Goal: Navigation & Orientation: Find specific page/section

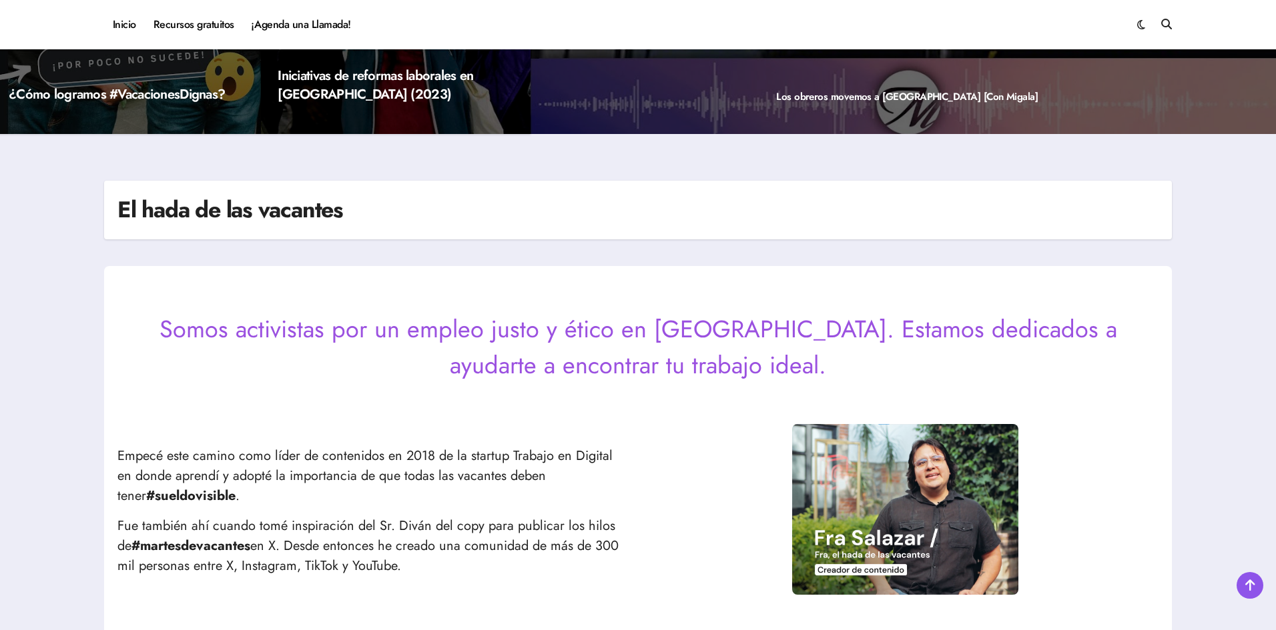
scroll to position [267, 0]
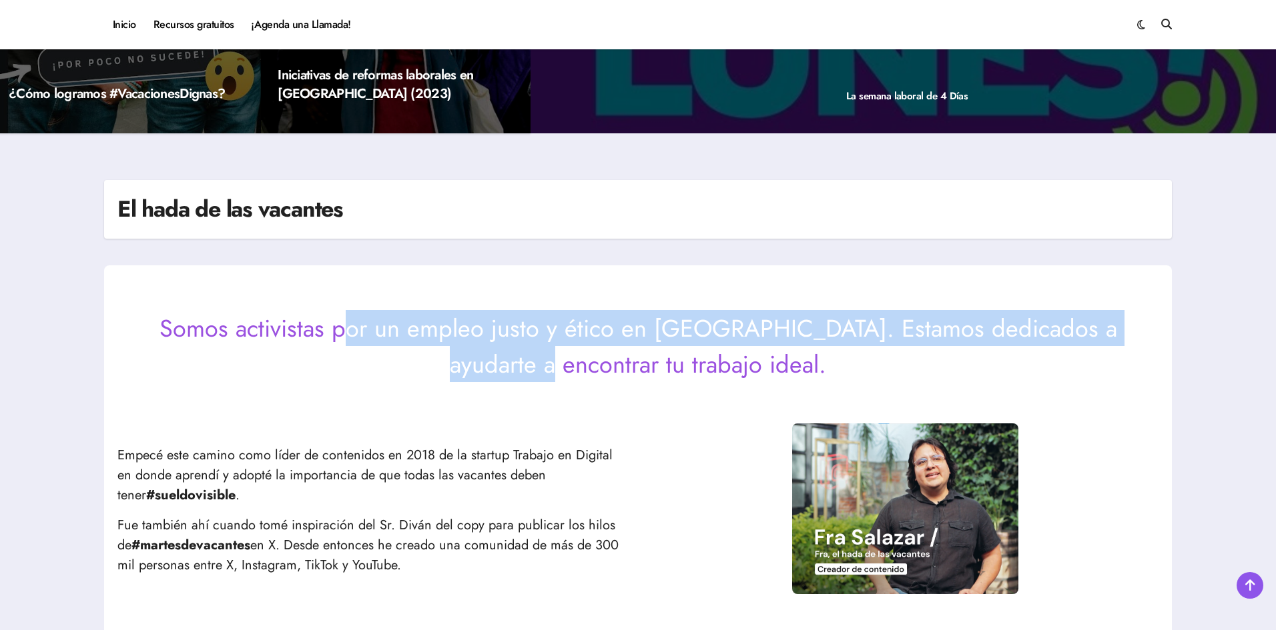
drag, startPoint x: 304, startPoint y: 334, endPoint x: 1131, endPoint y: 338, distance: 827.9
click at [1131, 338] on p "Somos activistas por un empleo justo y ético en [GEOGRAPHIC_DATA]. Estamos dedi…" at bounding box center [637, 346] width 1041 height 72
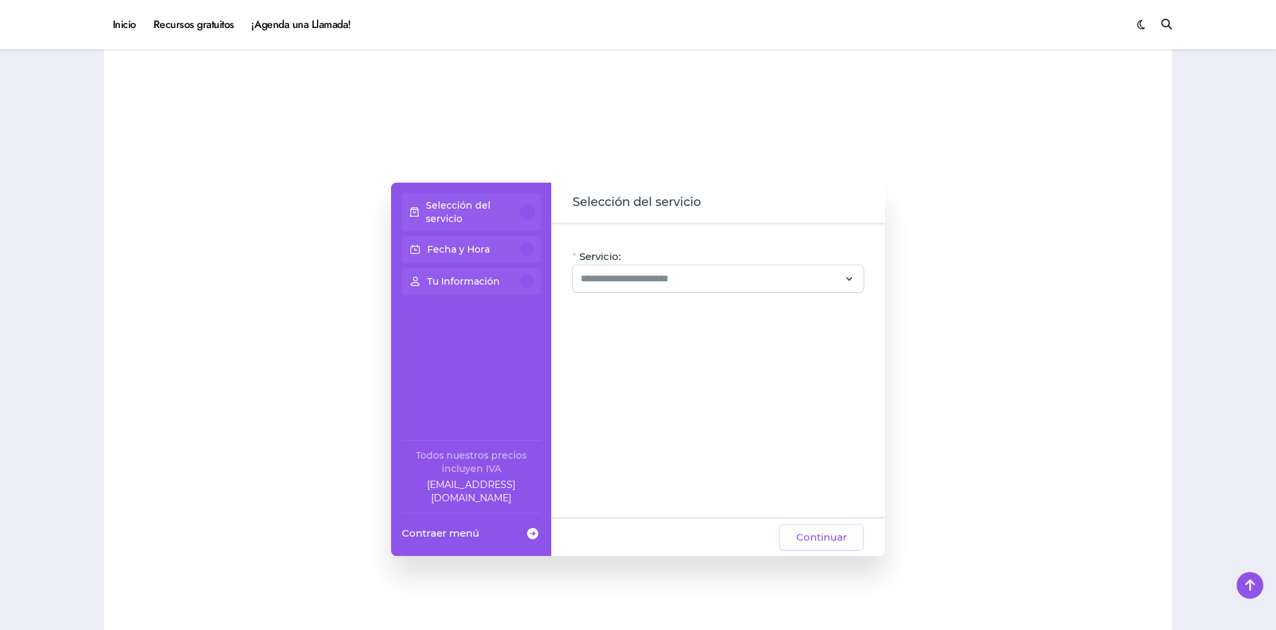
scroll to position [1001, 0]
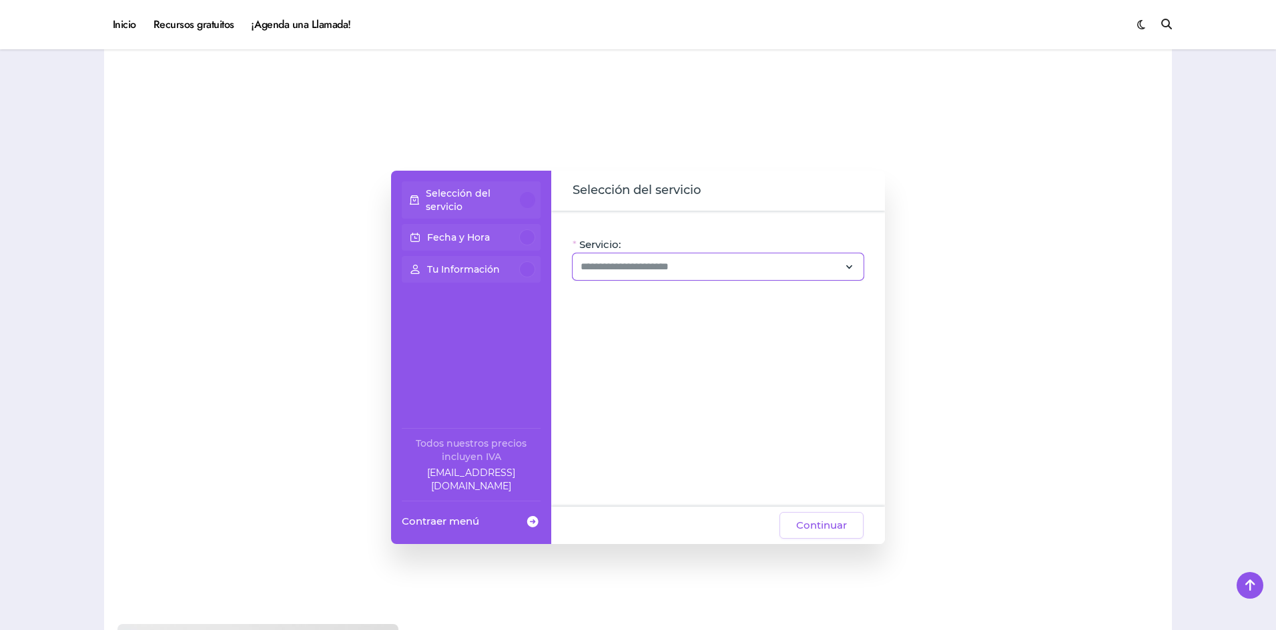
click at [656, 276] on div at bounding box center [717, 267] width 291 height 27
click at [1063, 395] on div at bounding box center [1034, 357] width 247 height 507
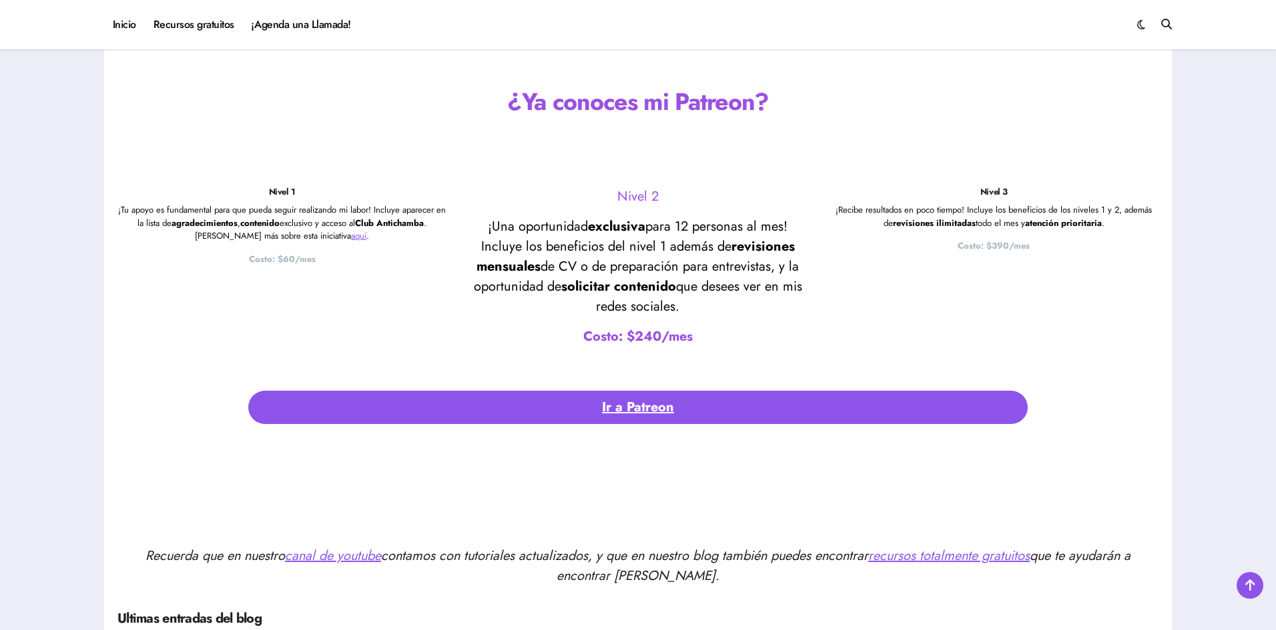
scroll to position [2935, 0]
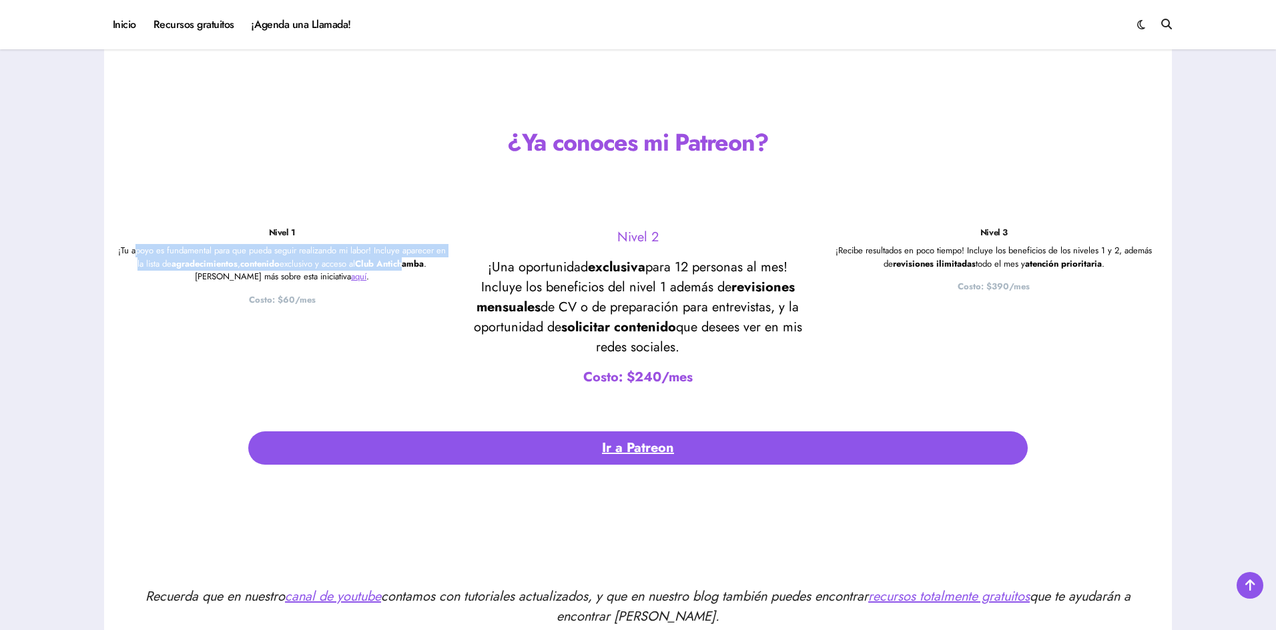
drag, startPoint x: 139, startPoint y: 255, endPoint x: 406, endPoint y: 266, distance: 267.1
click at [406, 266] on p "¡Tu apoyo es fundamental para que pueda seguir realizando mi labor! Incluye apa…" at bounding box center [281, 263] width 329 height 39
click at [373, 270] on strong "Club Antichamba" at bounding box center [389, 264] width 69 height 13
drag, startPoint x: 345, startPoint y: 262, endPoint x: 437, endPoint y: 269, distance: 92.3
click at [437, 269] on p "¡Tu apoyo es fundamental para que pueda seguir realizando mi labor! Incluye apa…" at bounding box center [281, 263] width 329 height 39
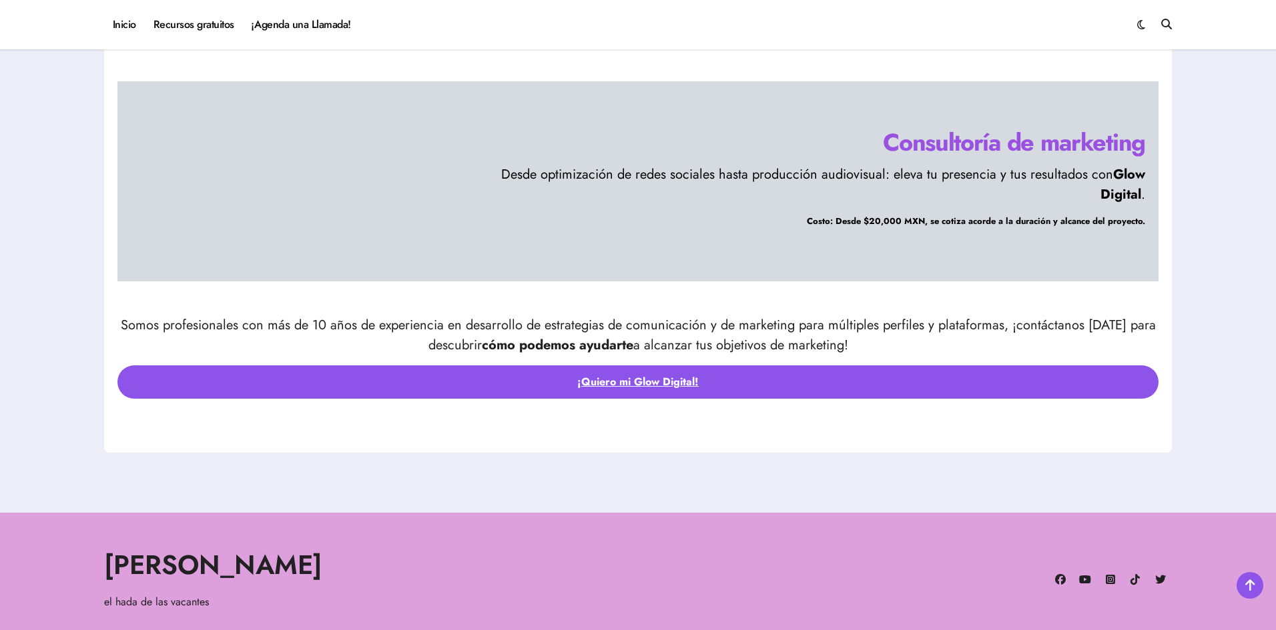
scroll to position [4461, 0]
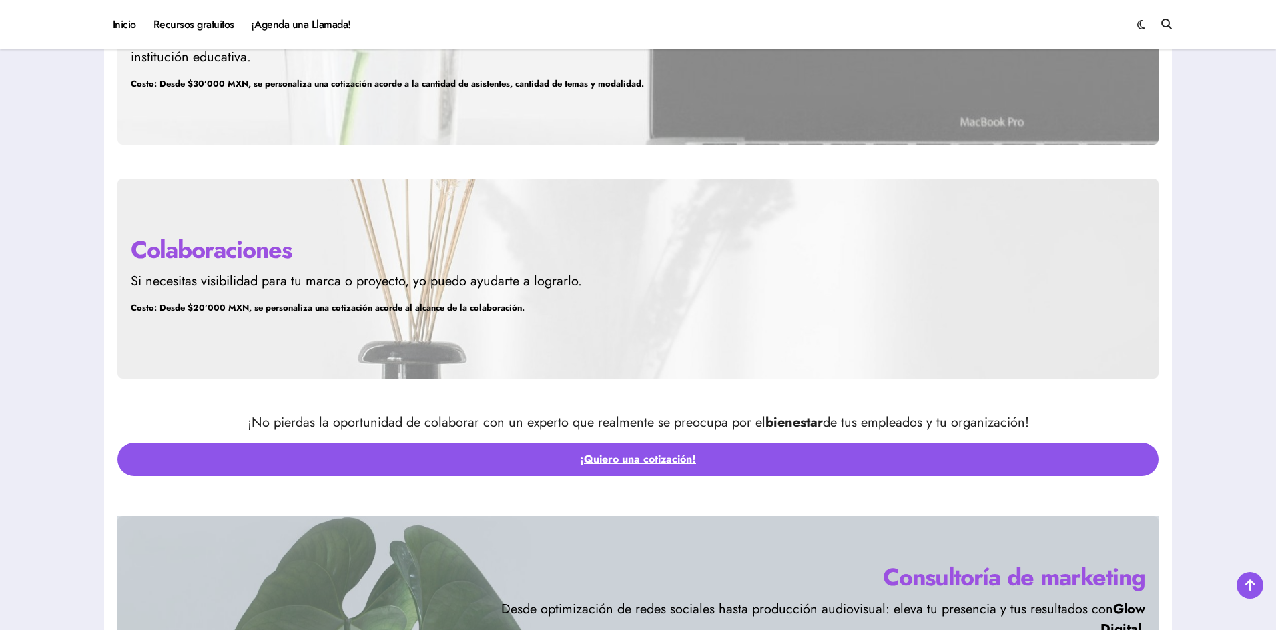
drag, startPoint x: 606, startPoint y: 203, endPoint x: 594, endPoint y: 198, distance: 13.1
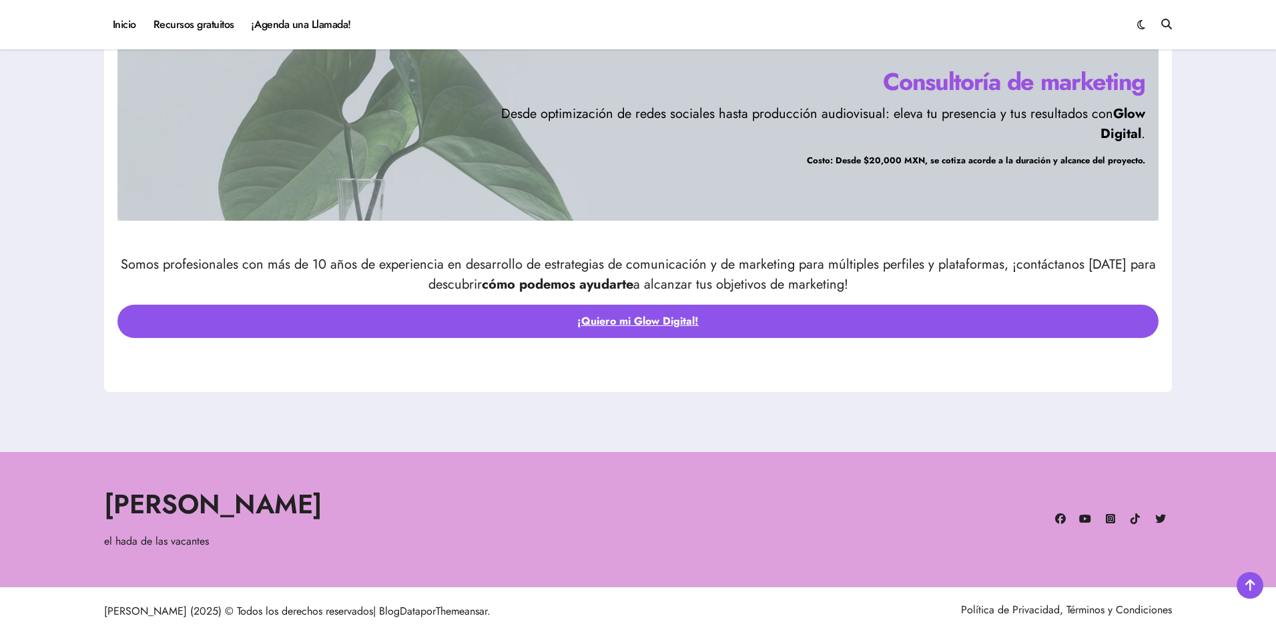
scroll to position [4528, 0]
